Goal: Information Seeking & Learning: Learn about a topic

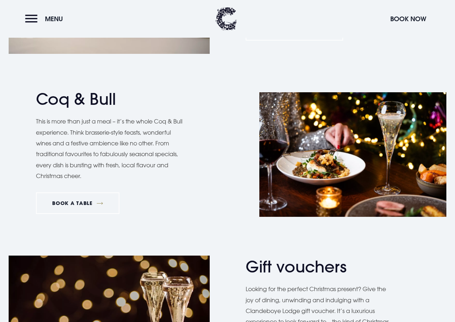
scroll to position [826, 0]
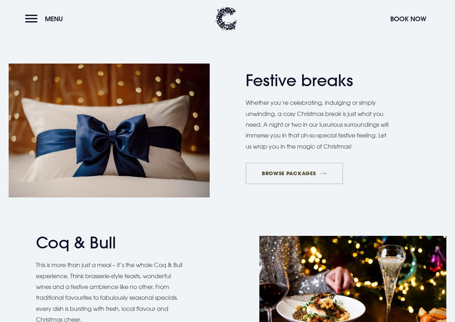
click at [291, 171] on link "BROWSE PACKAGES" at bounding box center [293, 174] width 97 height 22
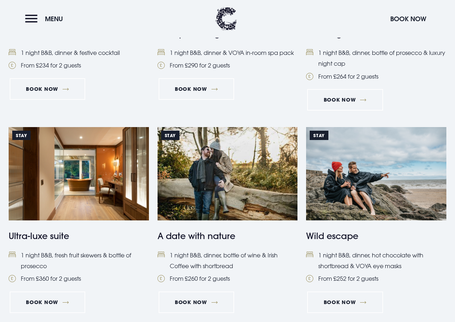
scroll to position [683, 0]
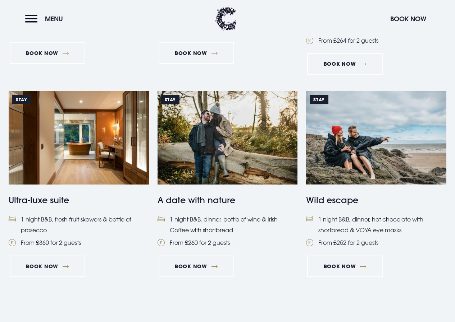
click at [241, 151] on img at bounding box center [227, 137] width 140 height 93
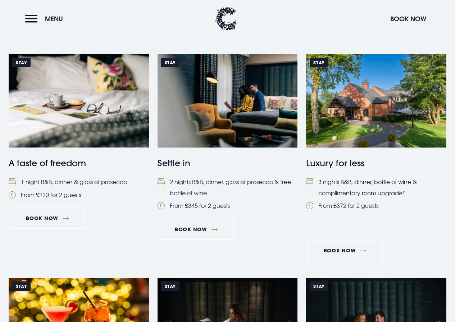
scroll to position [285, 0]
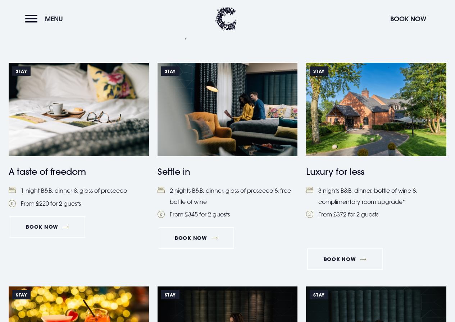
click at [359, 121] on img at bounding box center [376, 109] width 140 height 93
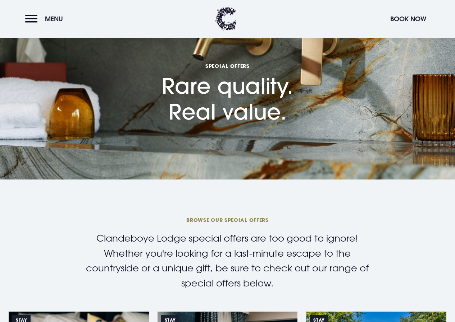
scroll to position [252, 0]
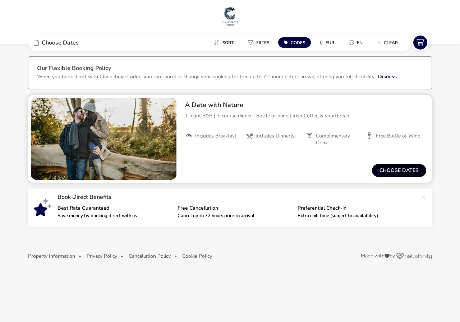
click at [403, 170] on button "Choose dates" at bounding box center [399, 170] width 54 height 13
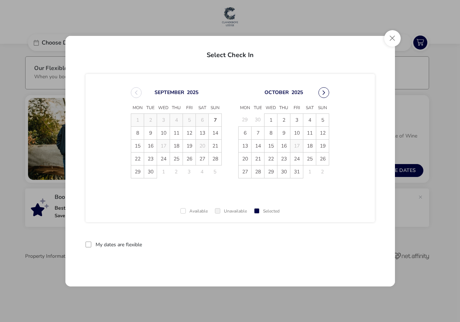
click at [323, 95] on button "Next Month" at bounding box center [323, 92] width 11 height 11
click at [392, 37] on button "Close" at bounding box center [392, 38] width 17 height 17
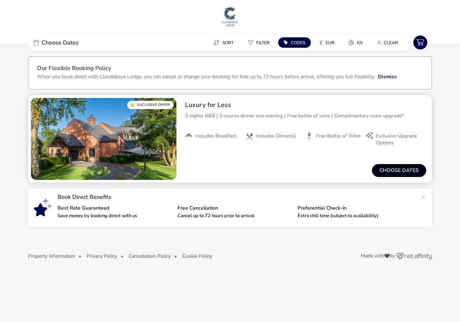
click at [395, 171] on button "Choose dates" at bounding box center [399, 170] width 54 height 13
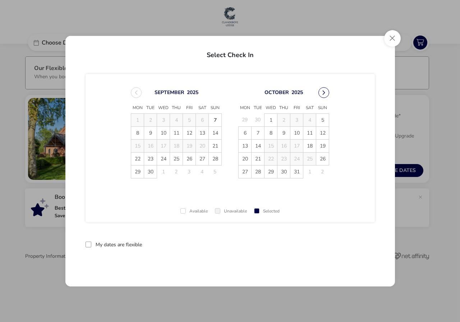
click at [320, 93] on button "Next Month" at bounding box center [323, 92] width 11 height 11
click at [387, 37] on button "Close" at bounding box center [392, 38] width 17 height 17
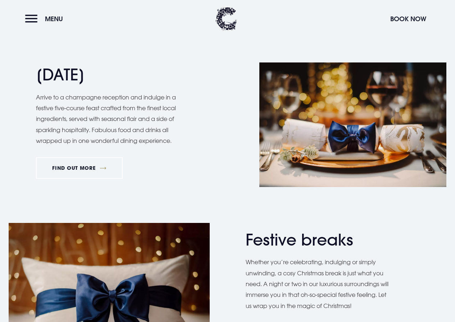
scroll to position [647, 0]
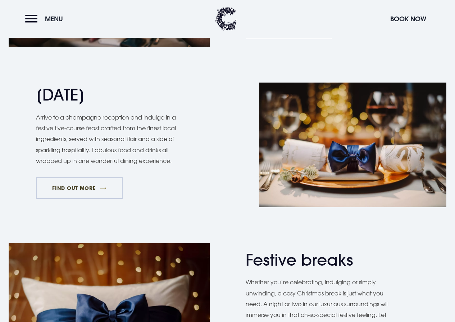
click at [81, 185] on link "FIND OUT MORE" at bounding box center [79, 188] width 87 height 22
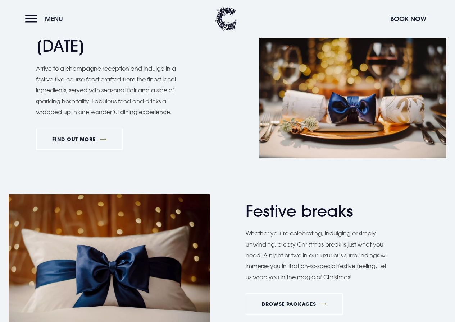
scroll to position [790, 0]
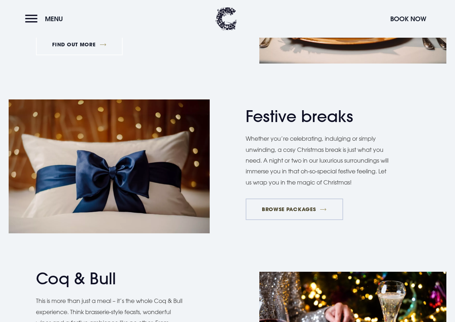
click at [306, 207] on link "BROWSE PACKAGES" at bounding box center [293, 210] width 97 height 22
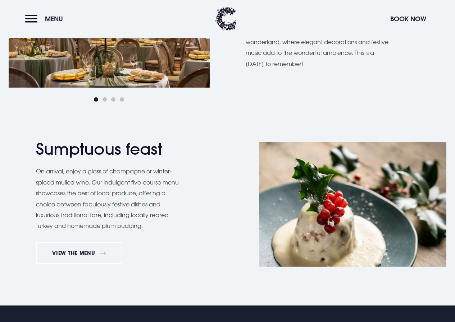
scroll to position [539, 0]
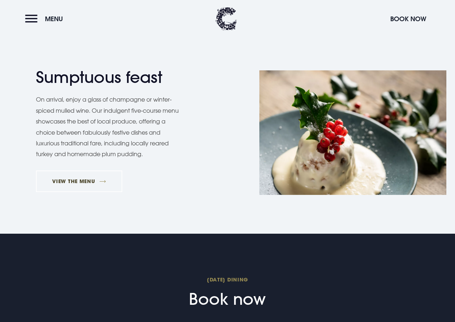
click at [81, 185] on link "VIEW THE MENU" at bounding box center [79, 182] width 86 height 22
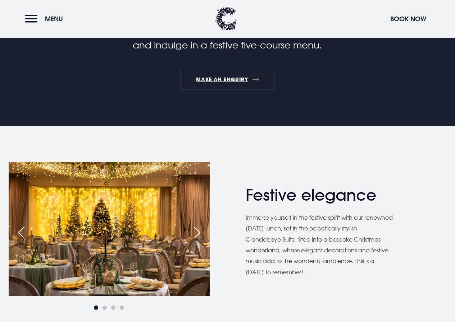
scroll to position [180, 0]
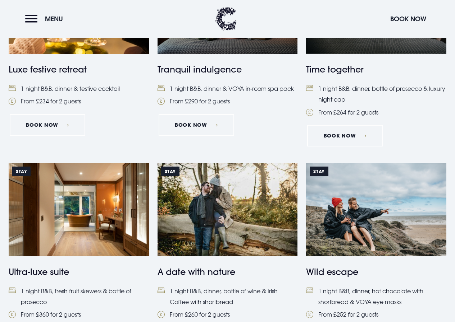
scroll to position [503, 0]
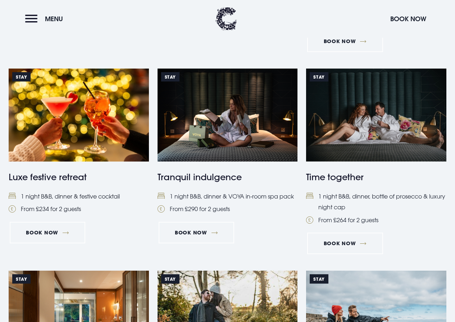
click at [109, 152] on img at bounding box center [79, 115] width 140 height 93
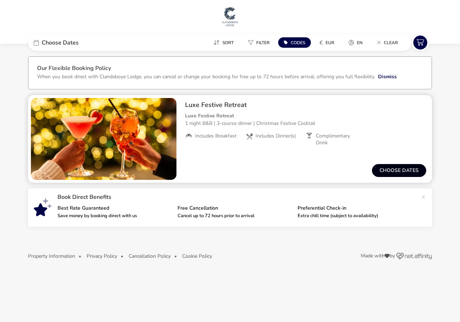
click at [401, 166] on button "Choose dates" at bounding box center [399, 170] width 54 height 13
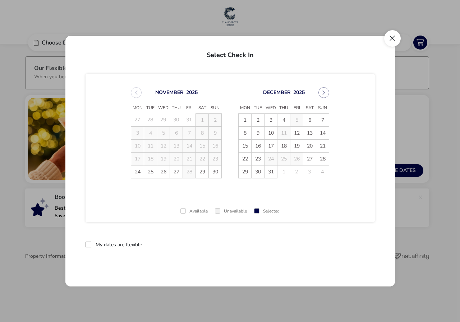
click at [393, 39] on button "Close" at bounding box center [392, 38] width 17 height 17
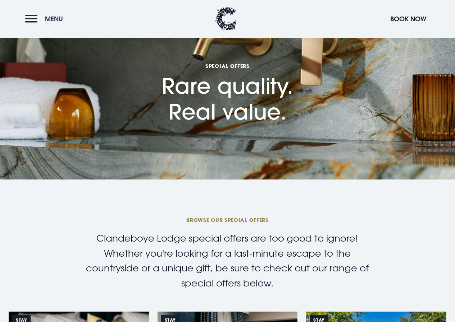
click at [29, 19] on button "Menu" at bounding box center [45, 18] width 41 height 15
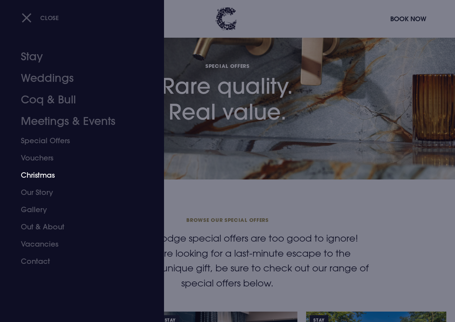
click at [37, 174] on link "Christmas" at bounding box center [77, 175] width 112 height 17
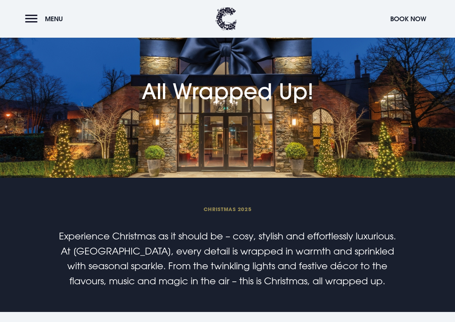
scroll to position [36, 0]
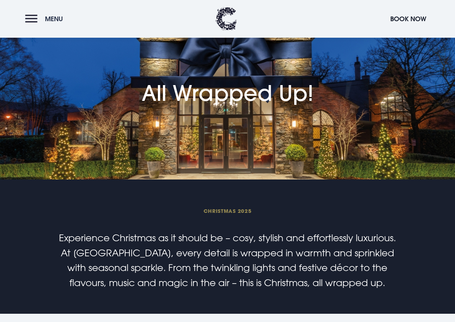
click at [57, 18] on span "Menu" at bounding box center [54, 19] width 18 height 8
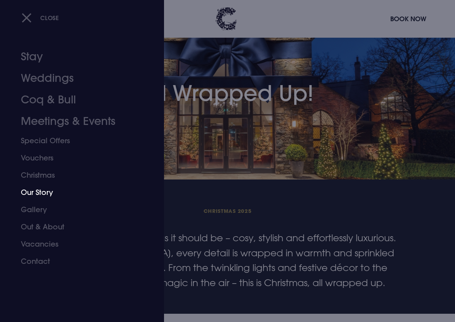
click at [48, 194] on link "Our Story" at bounding box center [77, 192] width 112 height 17
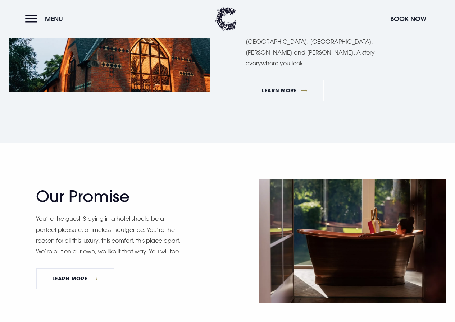
scroll to position [287, 0]
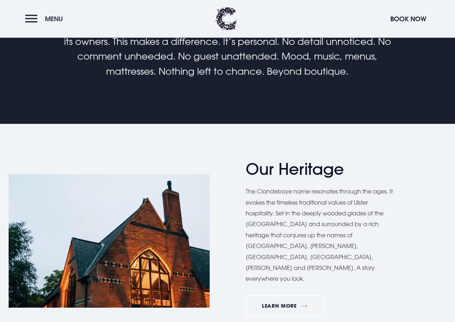
click at [32, 20] on button "Menu" at bounding box center [45, 18] width 41 height 15
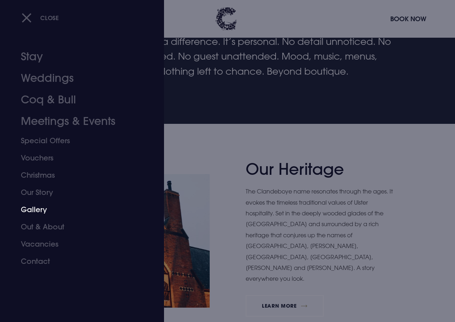
click at [36, 209] on link "Gallery" at bounding box center [77, 209] width 112 height 17
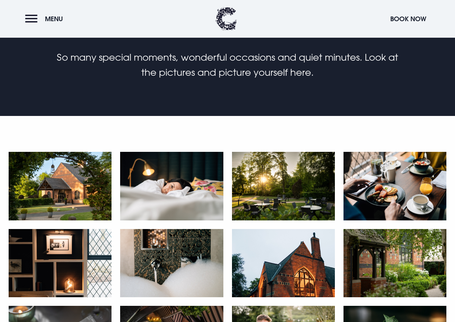
scroll to position [98, 0]
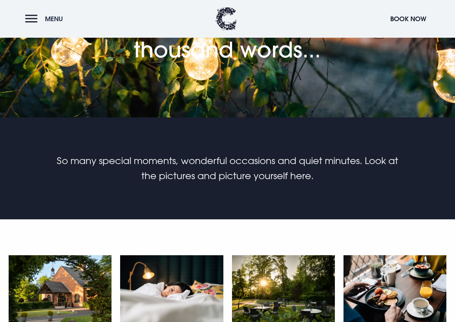
click at [41, 20] on button "Menu" at bounding box center [45, 18] width 41 height 15
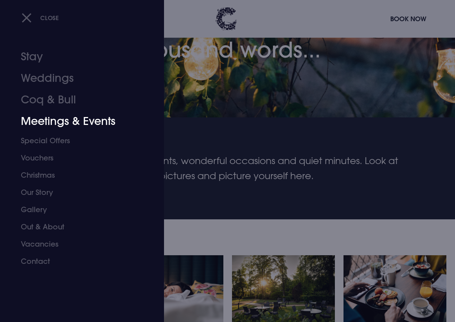
click at [61, 123] on link "Meetings & Events" at bounding box center [77, 122] width 112 height 22
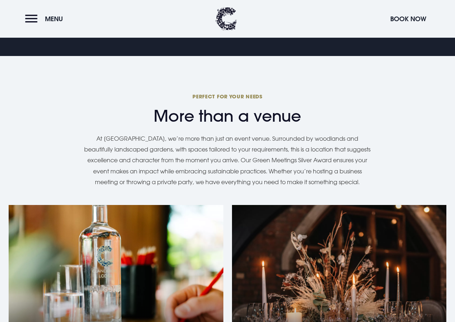
scroll to position [575, 0]
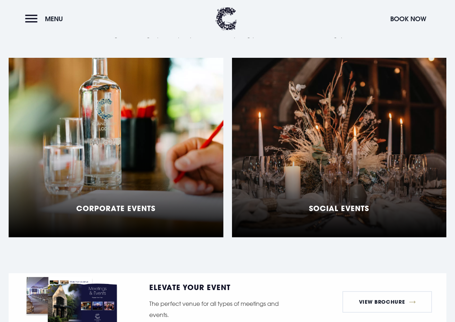
click at [302, 125] on div "Social Events" at bounding box center [339, 148] width 214 height 180
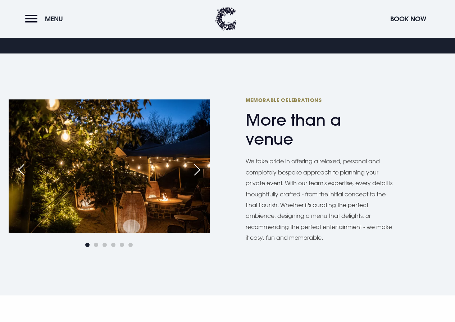
click at [189, 167] on div "Next slide" at bounding box center [197, 170] width 18 height 16
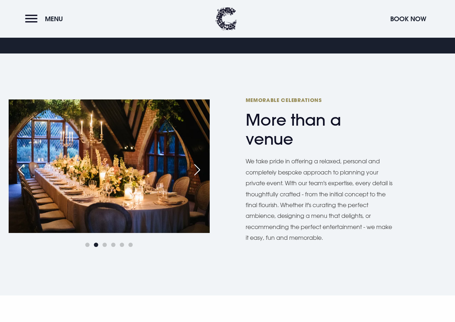
click at [199, 168] on div "Next slide" at bounding box center [197, 170] width 18 height 16
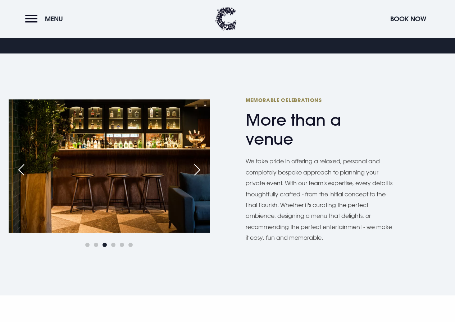
click at [199, 168] on div "Next slide" at bounding box center [197, 170] width 18 height 16
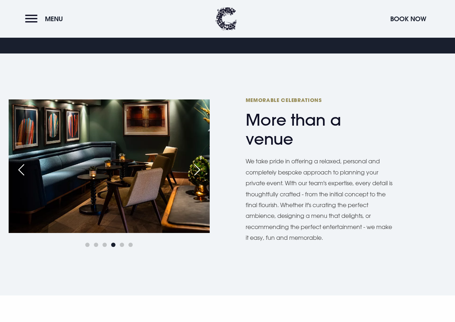
click at [199, 168] on div "Next slide" at bounding box center [197, 170] width 18 height 16
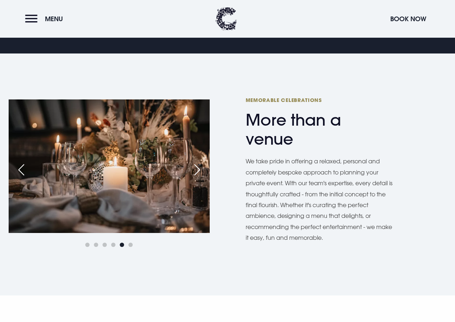
click at [199, 168] on div "Next slide" at bounding box center [197, 170] width 18 height 16
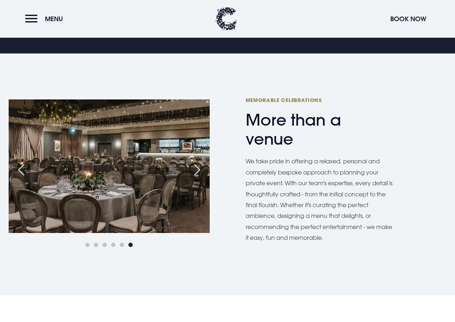
click at [199, 168] on div "Next slide" at bounding box center [197, 170] width 18 height 16
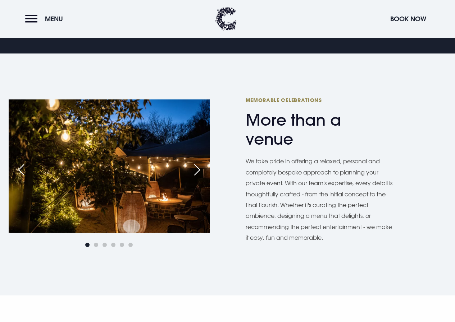
click at [199, 168] on div "Next slide" at bounding box center [197, 170] width 18 height 16
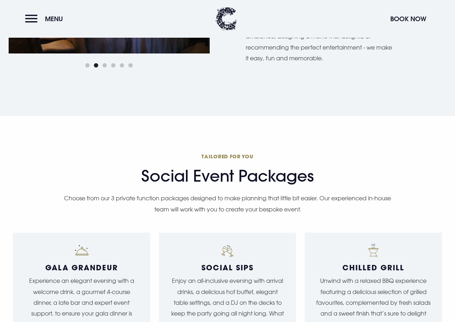
scroll to position [647, 0]
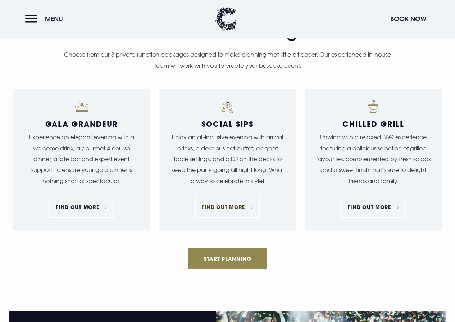
click at [229, 218] on link "FIND OUT MORE" at bounding box center [227, 207] width 64 height 21
click at [375, 218] on link "FIND OUT MORE" at bounding box center [373, 207] width 64 height 21
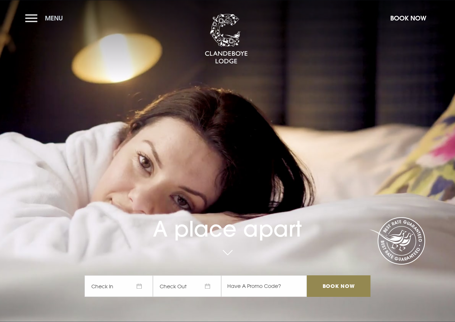
click at [55, 18] on span "Menu" at bounding box center [54, 18] width 18 height 8
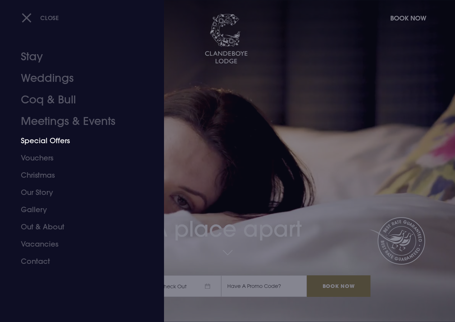
click at [65, 139] on link "Special Offers" at bounding box center [77, 140] width 112 height 17
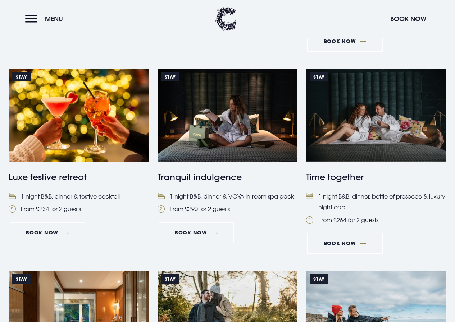
scroll to position [252, 0]
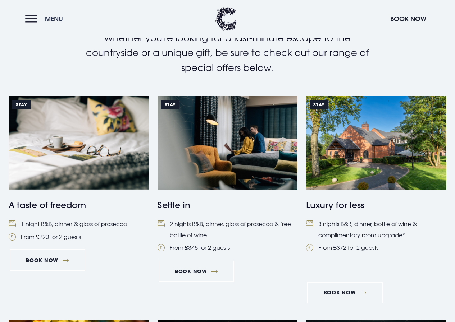
click at [60, 20] on span "Menu" at bounding box center [54, 19] width 18 height 8
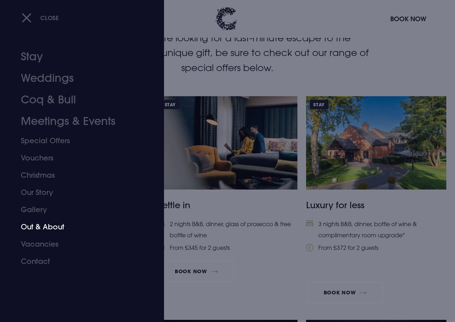
click at [62, 229] on link "Out & About" at bounding box center [77, 226] width 112 height 17
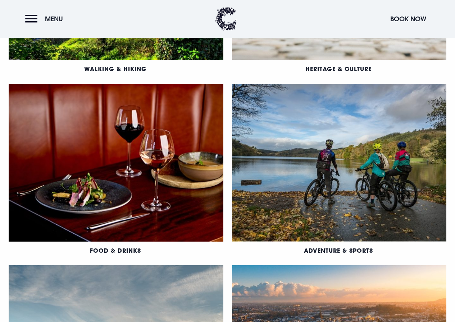
scroll to position [287, 0]
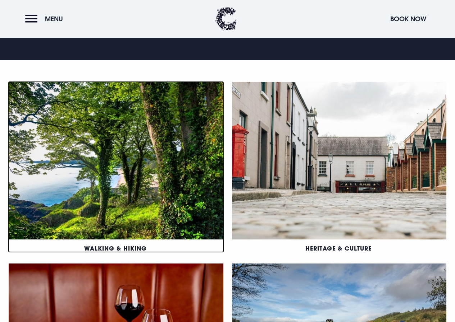
click at [84, 245] on link "Walking & Hiking" at bounding box center [115, 249] width 63 height 8
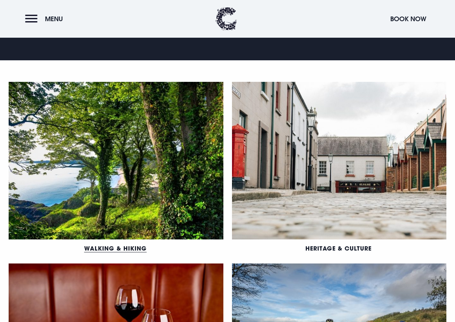
scroll to position [395, 0]
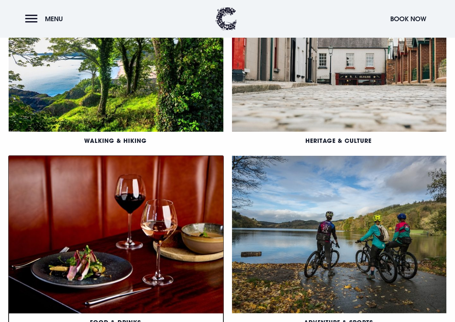
click at [141, 319] on link "Food & Drinks" at bounding box center [115, 323] width 51 height 8
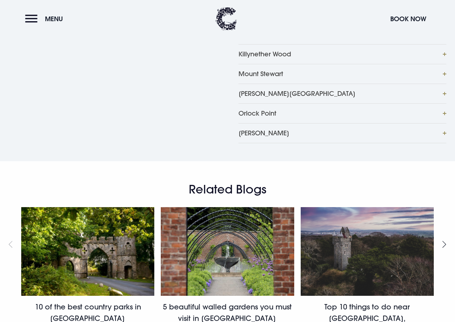
scroll to position [611, 0]
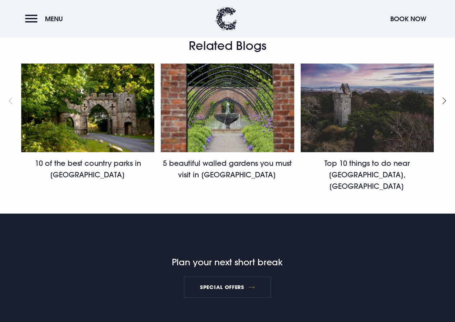
click at [440, 106] on button "Next slide" at bounding box center [442, 101] width 11 height 11
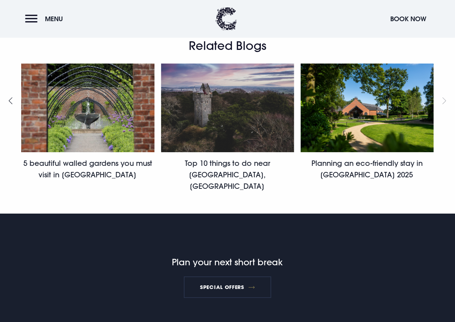
click at [440, 152] on div "10 of the best country parks in Northern Ireland 5 beautiful walled gardens you…" at bounding box center [227, 128] width 437 height 128
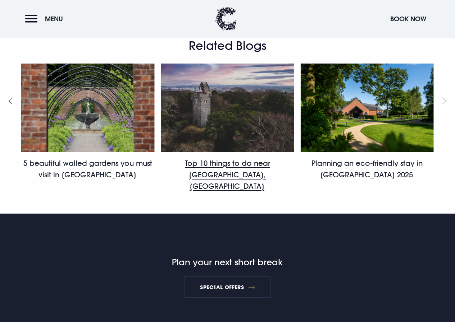
click at [270, 164] on link "Top 10 things to do near Bangor, Northern Ireland" at bounding box center [227, 175] width 85 height 32
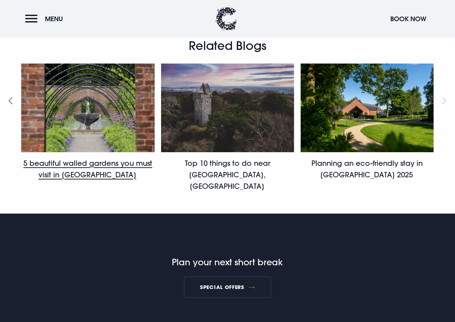
click at [90, 159] on link "5 beautiful walled gardens you must visit in Northern Ireland" at bounding box center [87, 169] width 129 height 20
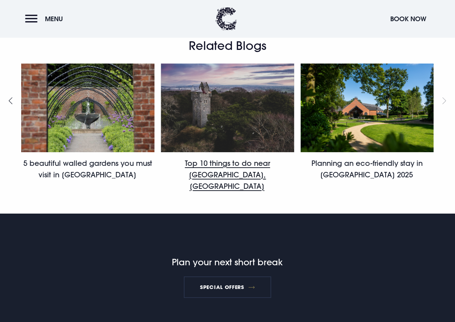
scroll to position [431, 0]
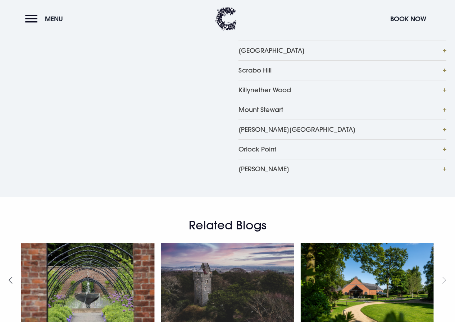
click at [315, 139] on button "Redburn Country Park" at bounding box center [342, 130] width 208 height 20
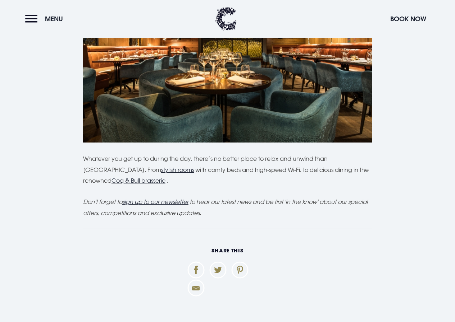
scroll to position [3663, 0]
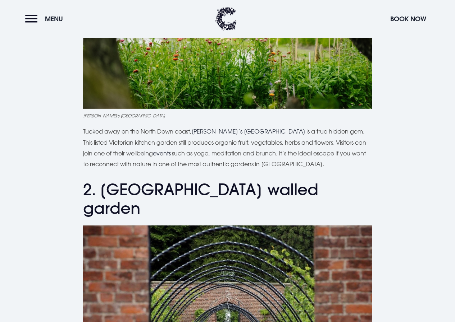
scroll to position [431, 0]
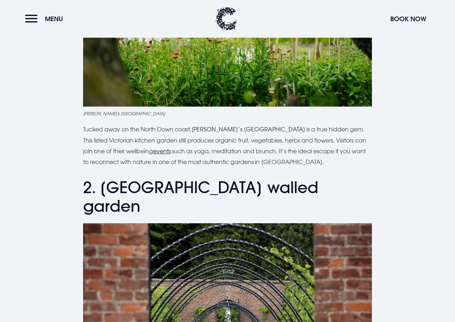
click at [153, 148] on u "events" at bounding box center [162, 151] width 18 height 7
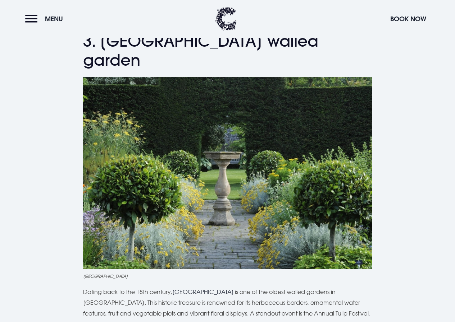
scroll to position [898, 0]
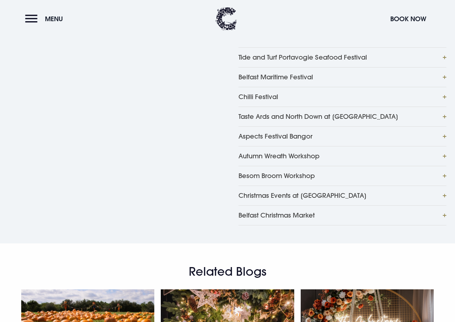
scroll to position [395, 0]
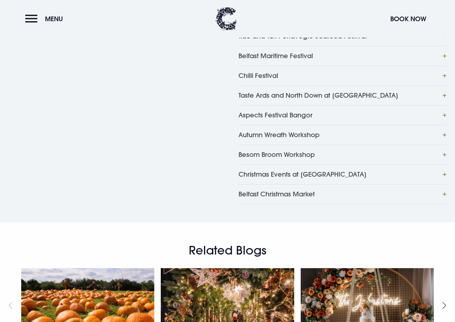
click at [433, 184] on button "Christmas Events at [GEOGRAPHIC_DATA]" at bounding box center [342, 175] width 208 height 20
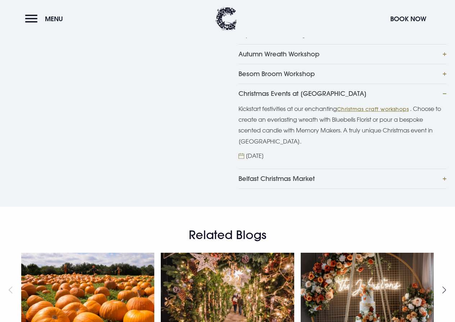
scroll to position [503, 0]
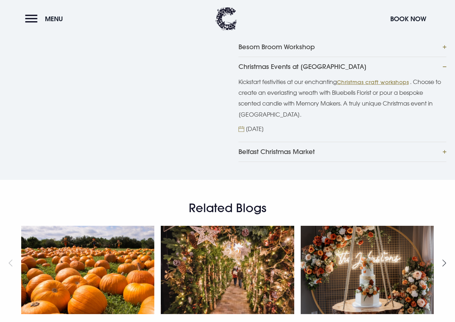
click at [392, 85] on link "Christmas craft workshops" at bounding box center [373, 82] width 72 height 6
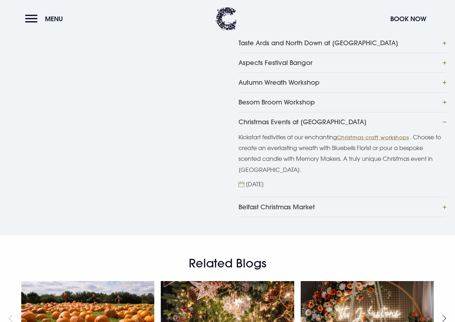
scroll to position [395, 0]
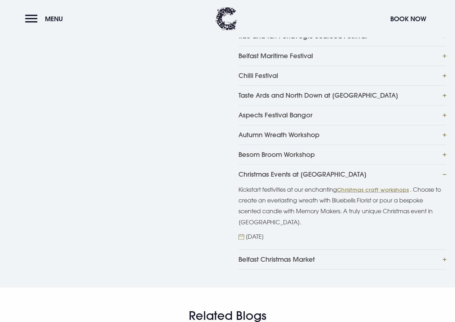
click at [346, 46] on button "Tide and Turf Portavogie Seafood Festival" at bounding box center [342, 36] width 208 height 20
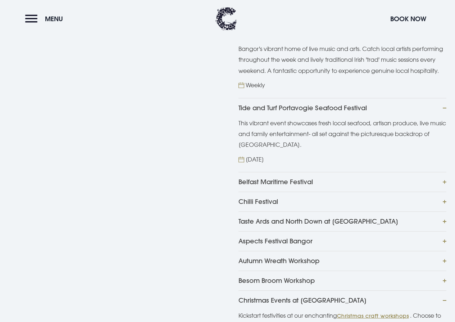
scroll to position [503, 0]
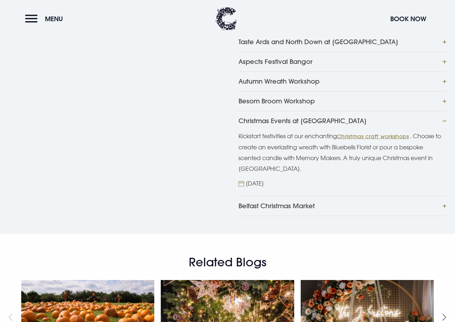
click at [444, 131] on button "Christmas Events at [GEOGRAPHIC_DATA]" at bounding box center [342, 121] width 208 height 20
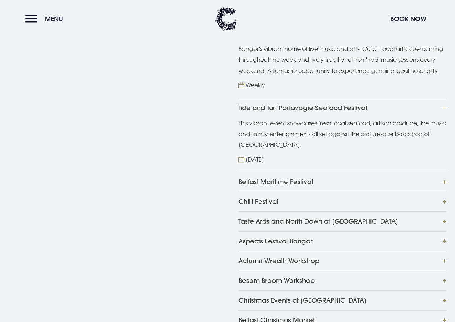
scroll to position [359, 0]
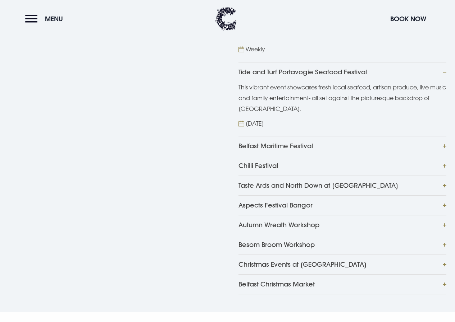
click at [437, 195] on button "Taste Ards and North Down at [GEOGRAPHIC_DATA]" at bounding box center [342, 186] width 208 height 20
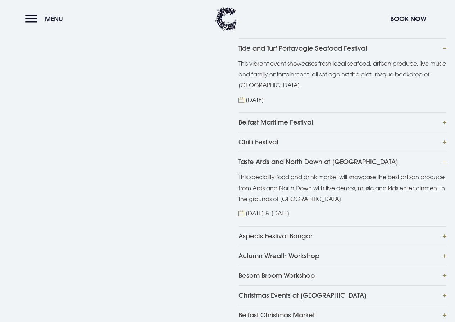
scroll to position [395, 0]
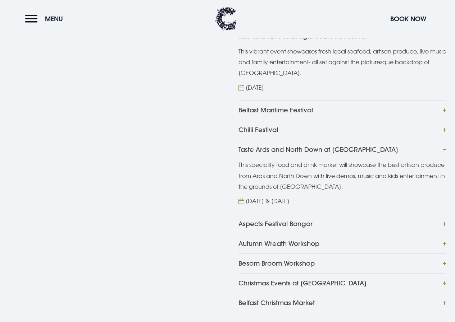
click at [396, 160] on button "Taste Ards and North Down at [GEOGRAPHIC_DATA]" at bounding box center [342, 150] width 208 height 20
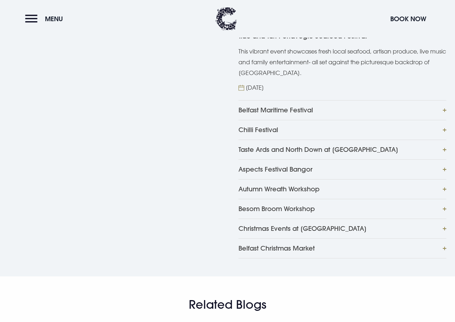
click at [396, 160] on button "Taste Ards and North Down at [GEOGRAPHIC_DATA]" at bounding box center [342, 150] width 208 height 20
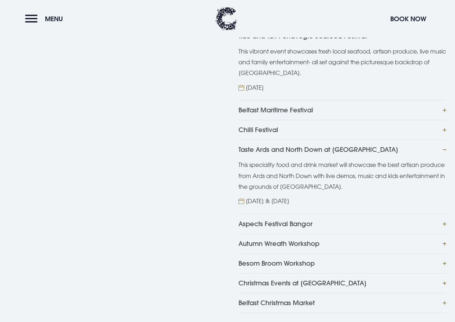
click at [244, 205] on img at bounding box center [241, 202] width 6 height 6
click at [260, 207] on p "[DATE] & [DATE]" at bounding box center [267, 201] width 44 height 11
click at [283, 207] on p "[DATE] & [DATE]" at bounding box center [267, 201] width 44 height 11
click at [317, 234] on button "Aspects Festival Bangor" at bounding box center [342, 224] width 208 height 20
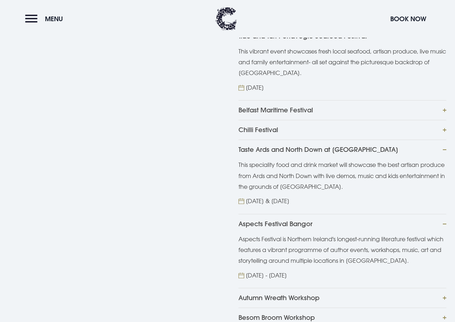
click at [437, 234] on button "Aspects Festival Bangor" at bounding box center [342, 224] width 208 height 20
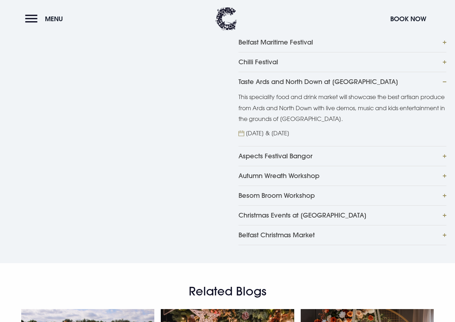
scroll to position [467, 0]
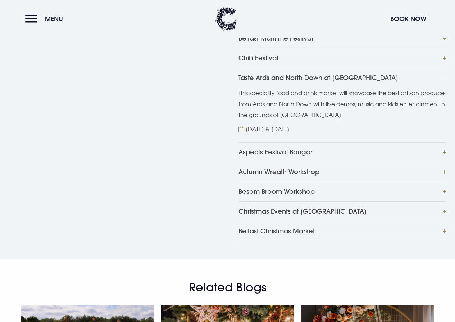
click at [437, 202] on button "Besom Broom Workshop" at bounding box center [342, 192] width 208 height 20
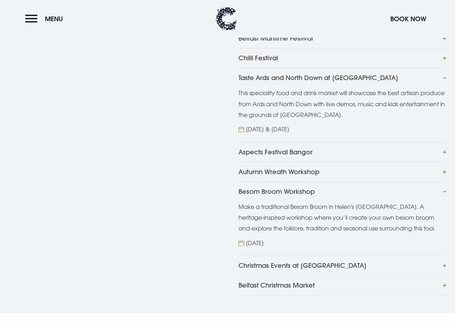
click at [264, 249] on p "[DATE]" at bounding box center [254, 243] width 18 height 11
click at [443, 202] on button "Besom Broom Workshop" at bounding box center [342, 192] width 208 height 20
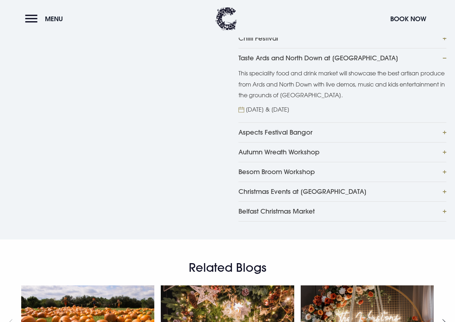
scroll to position [503, 0]
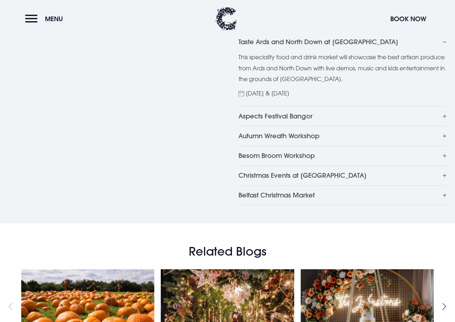
click at [382, 185] on button "Christmas Events at [GEOGRAPHIC_DATA]" at bounding box center [342, 176] width 208 height 20
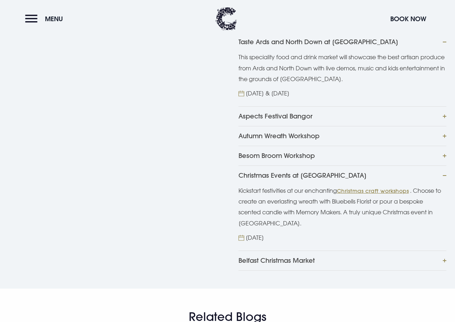
click at [440, 185] on button "Christmas Events at [GEOGRAPHIC_DATA]" at bounding box center [342, 176] width 208 height 20
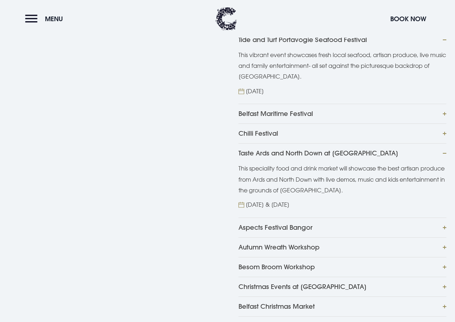
scroll to position [395, 0]
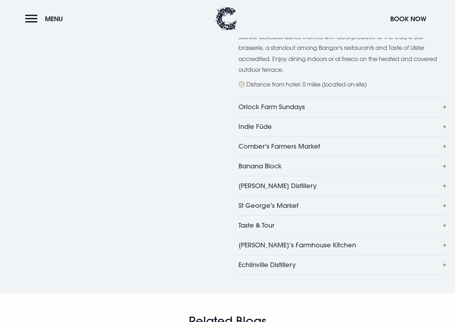
scroll to position [395, 0]
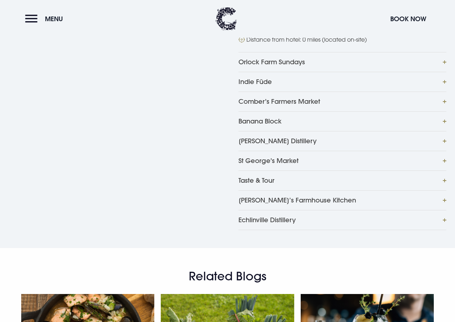
click at [345, 171] on button "St George's Market" at bounding box center [342, 161] width 208 height 20
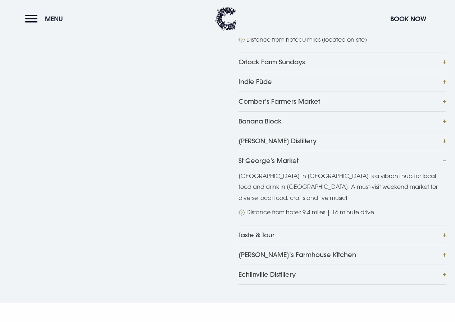
click at [274, 109] on button "Comber's Farmers Market" at bounding box center [342, 102] width 208 height 20
